Goal: Navigation & Orientation: Understand site structure

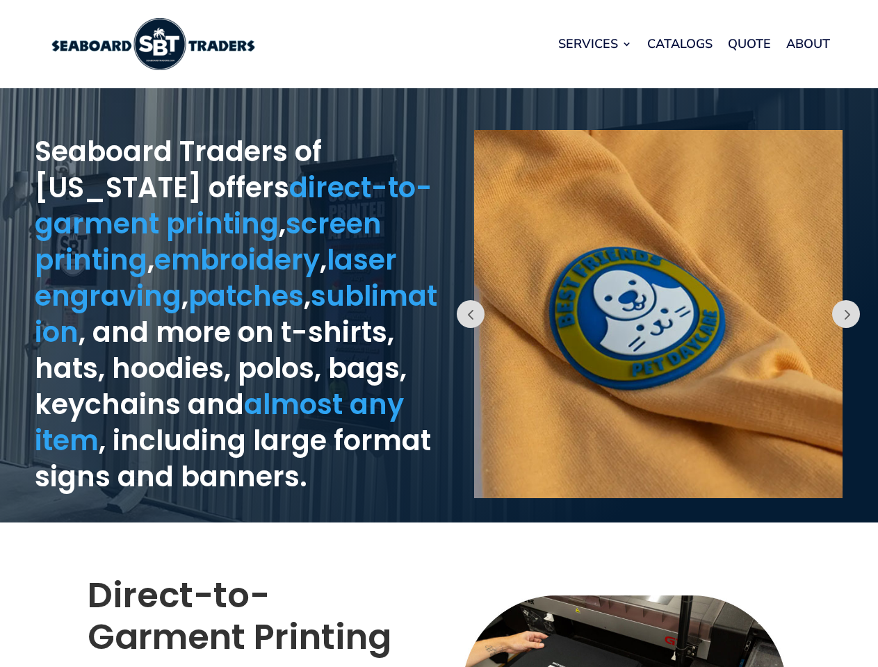
click at [439, 334] on div "Prev" at bounding box center [658, 305] width 439 height 421
click at [594, 44] on link "Services" at bounding box center [595, 43] width 74 height 53
click at [471, 314] on button "Prev" at bounding box center [471, 314] width 28 height 28
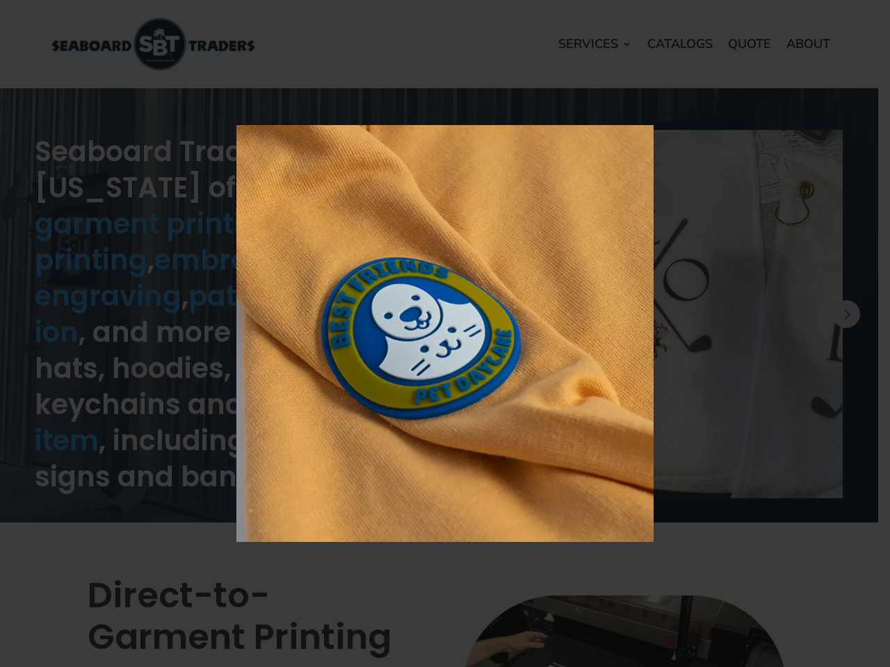
click at [654, 314] on img at bounding box center [444, 333] width 417 height 417
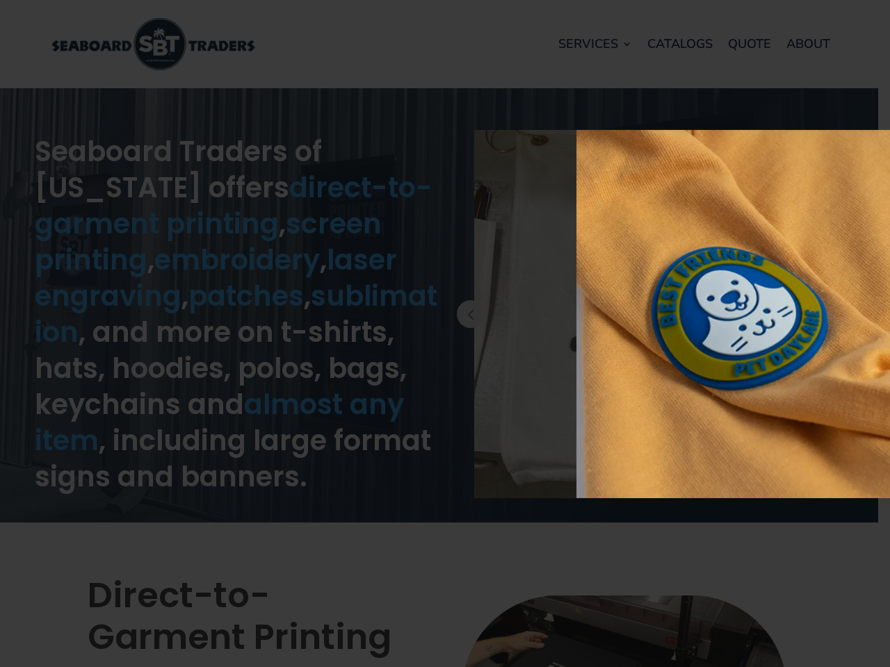
click at [867, 314] on div "× Loading..." at bounding box center [445, 333] width 890 height 667
click at [846, 314] on button "Prev" at bounding box center [846, 314] width 28 height 28
